Goal: Task Accomplishment & Management: Complete application form

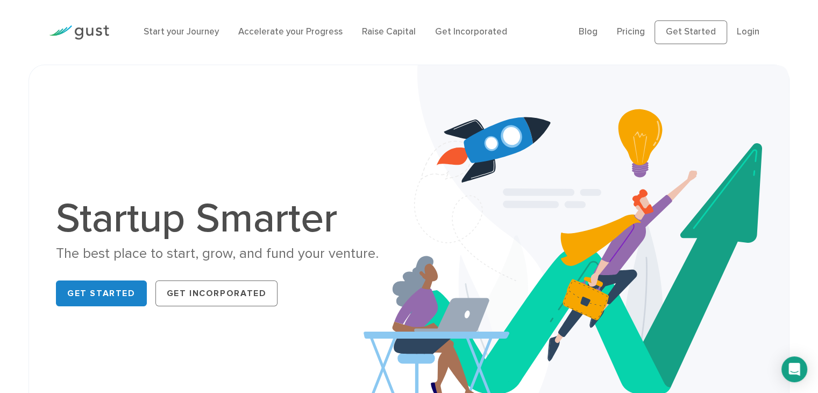
click at [90, 32] on img at bounding box center [79, 32] width 60 height 15
click at [693, 26] on link "Get Started" at bounding box center [691, 32] width 73 height 24
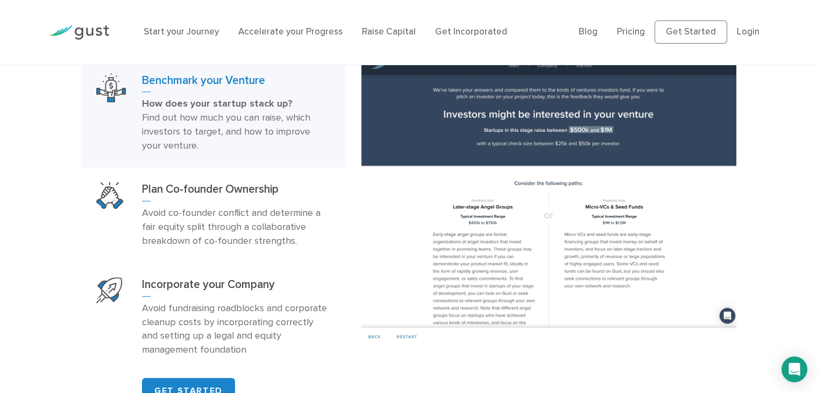
scroll to position [699, 0]
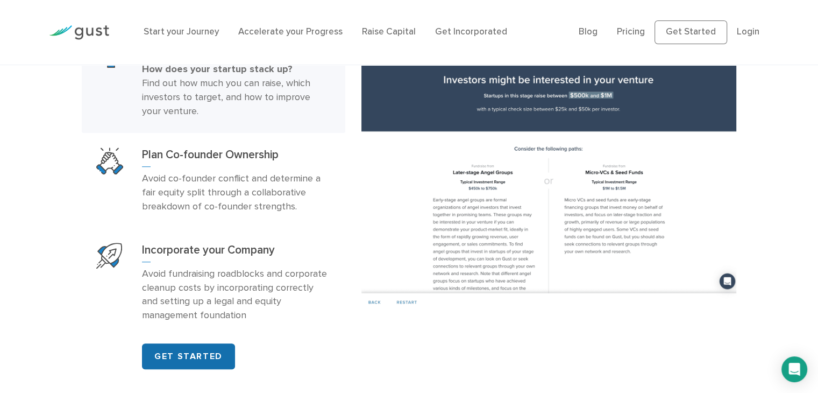
click at [174, 355] on link "GET STARTED" at bounding box center [188, 356] width 93 height 26
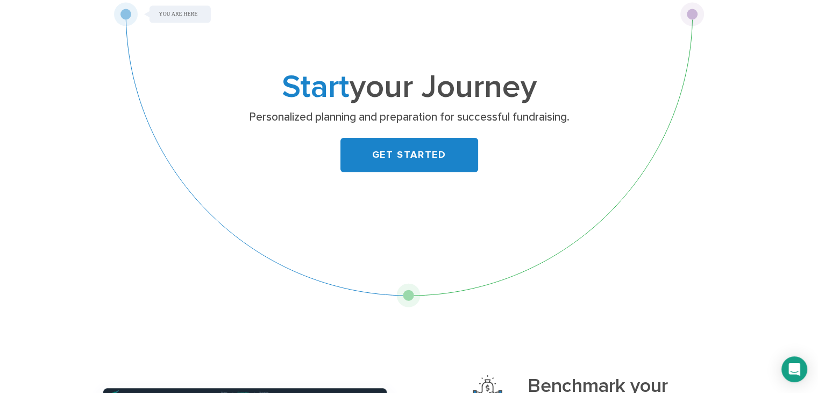
scroll to position [54, 0]
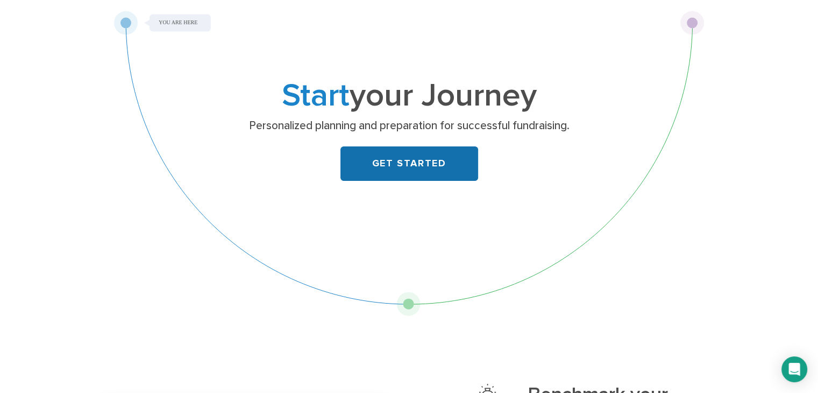
click at [403, 161] on link "GET STARTED" at bounding box center [409, 163] width 138 height 34
